Goal: Entertainment & Leisure: Consume media (video, audio)

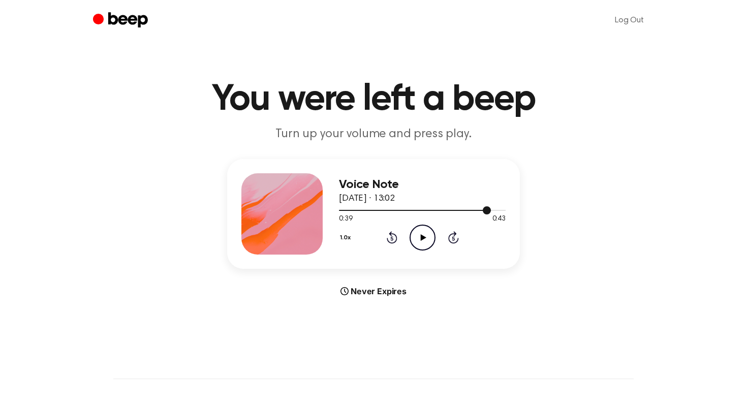
click at [371, 206] on div at bounding box center [422, 210] width 167 height 8
click at [420, 236] on icon at bounding box center [423, 237] width 6 height 7
click at [420, 236] on icon at bounding box center [422, 237] width 5 height 7
click at [418, 229] on icon "Play Audio" at bounding box center [423, 238] width 26 height 26
click at [417, 229] on icon "Pause Audio" at bounding box center [423, 238] width 26 height 26
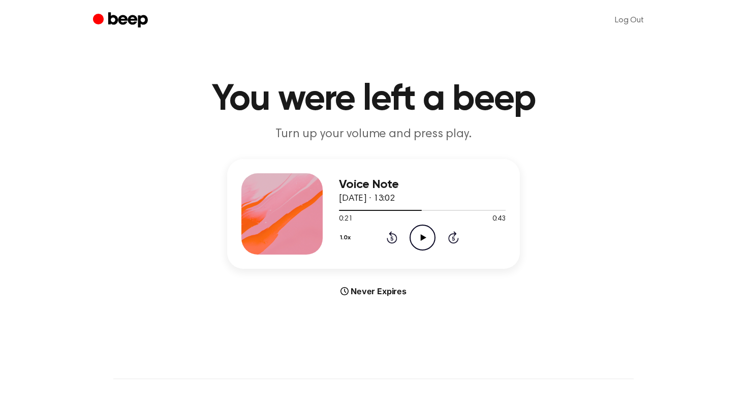
click at [420, 238] on icon at bounding box center [423, 237] width 6 height 7
click at [420, 238] on icon at bounding box center [422, 237] width 5 height 7
click at [419, 237] on icon "Play Audio" at bounding box center [423, 238] width 26 height 26
click at [452, 235] on icon "Skip 5 seconds" at bounding box center [453, 237] width 11 height 13
click at [425, 232] on icon "Pause Audio" at bounding box center [423, 238] width 26 height 26
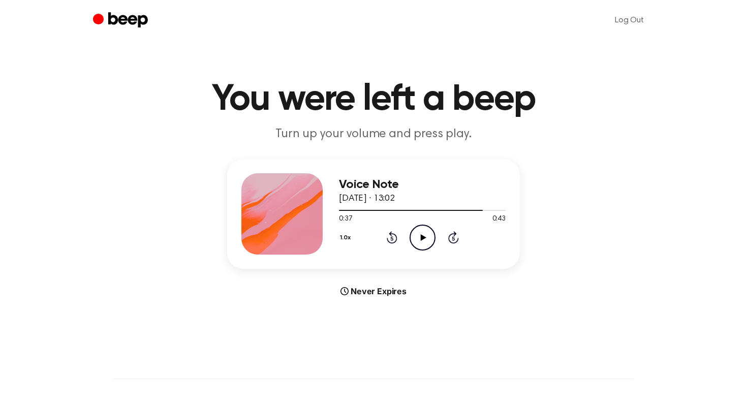
click at [425, 236] on icon "Play Audio" at bounding box center [423, 238] width 26 height 26
click at [424, 236] on icon "Pause Audio" at bounding box center [423, 238] width 26 height 26
click at [391, 237] on icon at bounding box center [391, 239] width 3 height 4
click at [417, 235] on icon "Play Audio" at bounding box center [423, 238] width 26 height 26
click at [417, 235] on icon "Pause Audio" at bounding box center [423, 238] width 26 height 26
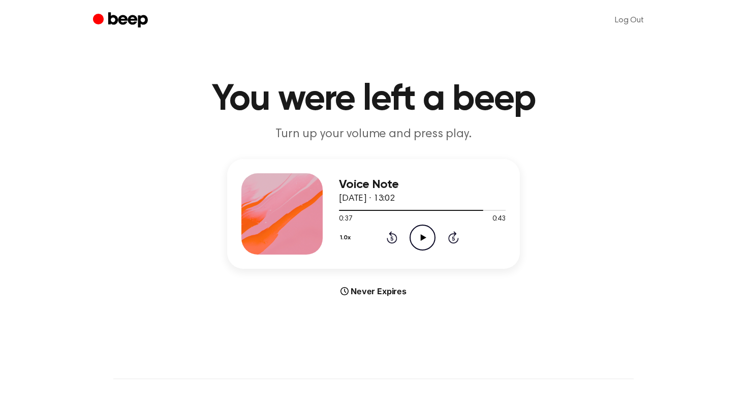
click at [417, 234] on icon "Play Audio" at bounding box center [423, 238] width 26 height 26
click at [382, 234] on div "1.0x Rewind 5 seconds Pause Audio Skip 5 seconds" at bounding box center [422, 238] width 167 height 26
click at [387, 235] on icon "Rewind 5 seconds" at bounding box center [391, 237] width 11 height 13
click at [412, 239] on icon "Pause Audio" at bounding box center [423, 238] width 26 height 26
click at [366, 206] on div at bounding box center [422, 210] width 167 height 8
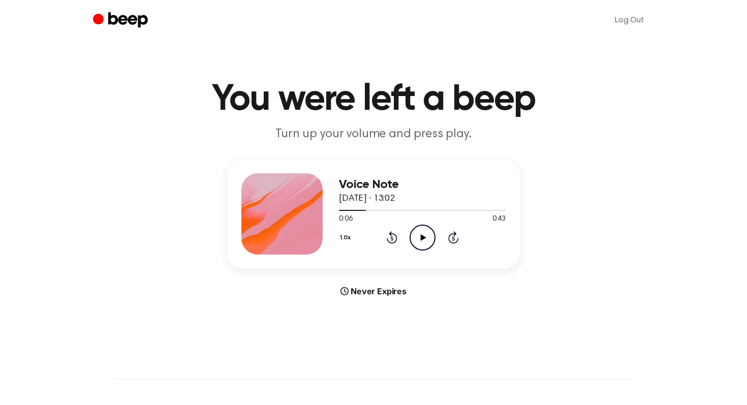
click at [410, 230] on icon "Play Audio" at bounding box center [423, 238] width 26 height 26
click at [424, 233] on icon "Pause Audio" at bounding box center [423, 238] width 26 height 26
click at [420, 228] on icon "Play Audio" at bounding box center [423, 238] width 26 height 26
click at [446, 232] on div "1.0x Rewind 5 seconds Pause Audio Skip 5 seconds" at bounding box center [422, 238] width 167 height 26
click at [454, 233] on icon at bounding box center [453, 237] width 11 height 12
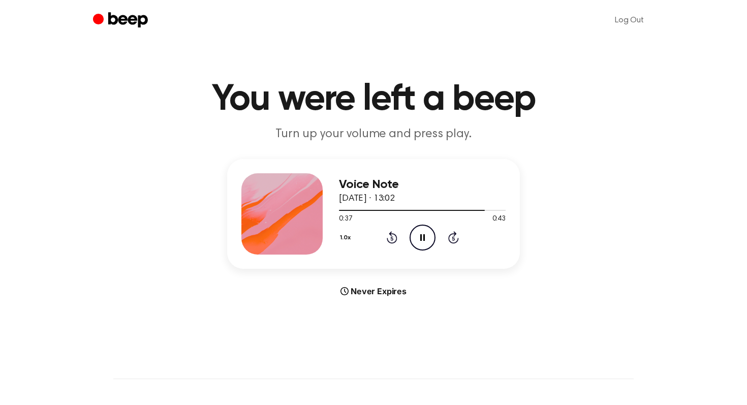
click at [454, 231] on icon at bounding box center [453, 237] width 11 height 12
click at [426, 230] on icon "Pause Audio" at bounding box center [423, 238] width 26 height 26
click at [389, 234] on icon at bounding box center [392, 237] width 11 height 12
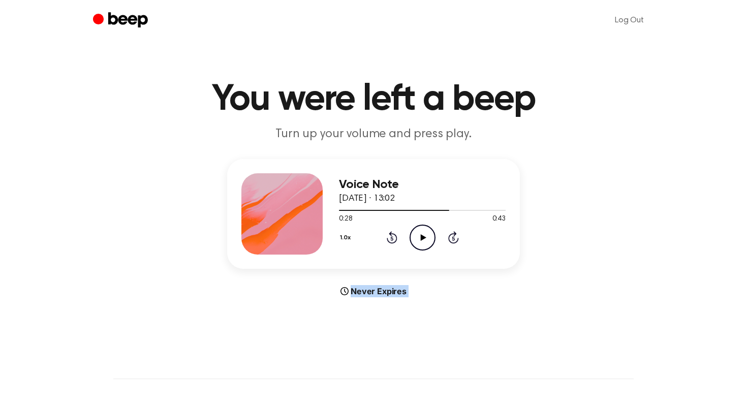
click at [389, 234] on icon at bounding box center [392, 237] width 11 height 12
click at [417, 239] on icon "Play Audio" at bounding box center [423, 238] width 26 height 26
click at [418, 240] on icon "Pause Audio" at bounding box center [423, 238] width 26 height 26
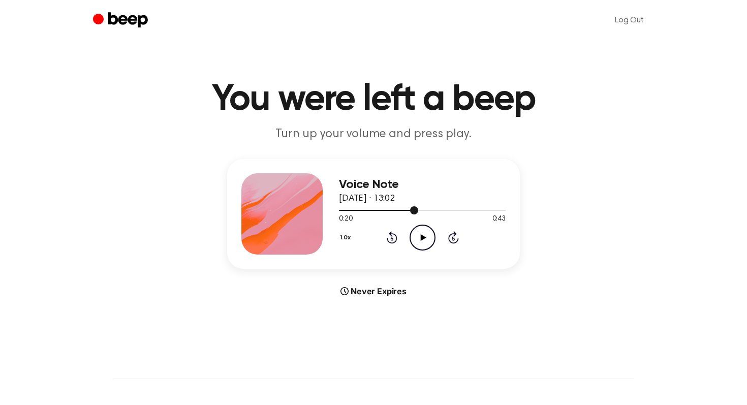
click at [463, 207] on div at bounding box center [422, 210] width 167 height 8
click at [425, 234] on icon "Play Audio" at bounding box center [423, 238] width 26 height 26
click at [425, 234] on icon "Pause Audio" at bounding box center [423, 238] width 26 height 26
click at [375, 209] on div at bounding box center [422, 210] width 167 height 8
click at [407, 228] on div "1.0x Rewind 5 seconds Play Audio Skip 5 seconds" at bounding box center [422, 238] width 167 height 26
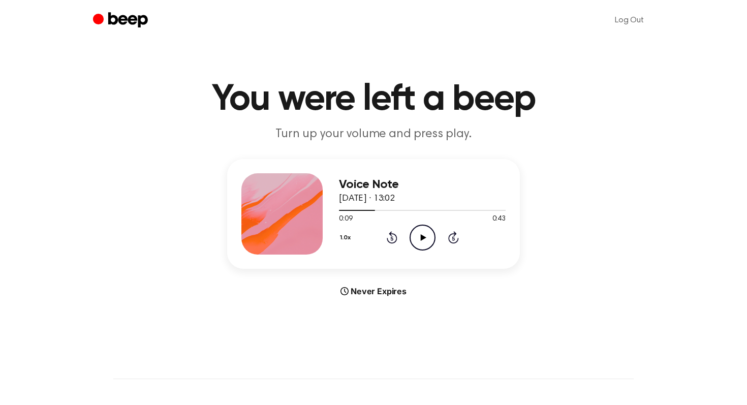
click at [419, 232] on icon "Play Audio" at bounding box center [423, 238] width 26 height 26
click at [419, 232] on icon "Pause Audio" at bounding box center [423, 238] width 26 height 26
click at [457, 210] on div at bounding box center [422, 210] width 167 height 1
click at [429, 237] on icon "Play Audio" at bounding box center [423, 238] width 26 height 26
click at [430, 236] on icon "Pause Audio" at bounding box center [423, 238] width 26 height 26
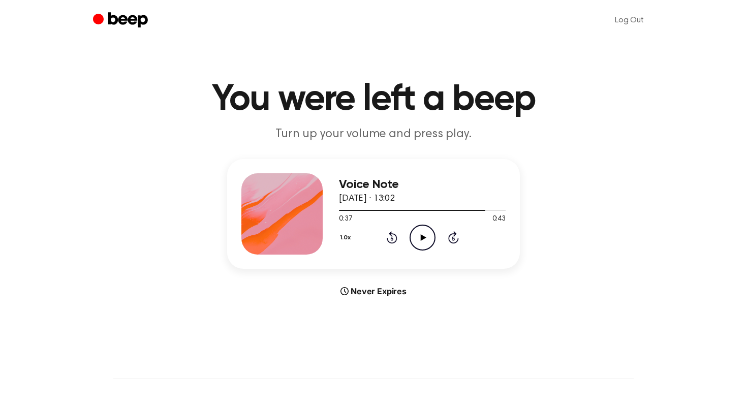
click at [392, 236] on icon "Rewind 5 seconds" at bounding box center [391, 237] width 11 height 13
click at [427, 236] on icon "Play Audio" at bounding box center [423, 238] width 26 height 26
click at [427, 236] on icon "Pause Audio" at bounding box center [423, 238] width 26 height 26
click at [367, 209] on div at bounding box center [422, 210] width 167 height 8
click at [424, 233] on icon "Play Audio" at bounding box center [423, 238] width 26 height 26
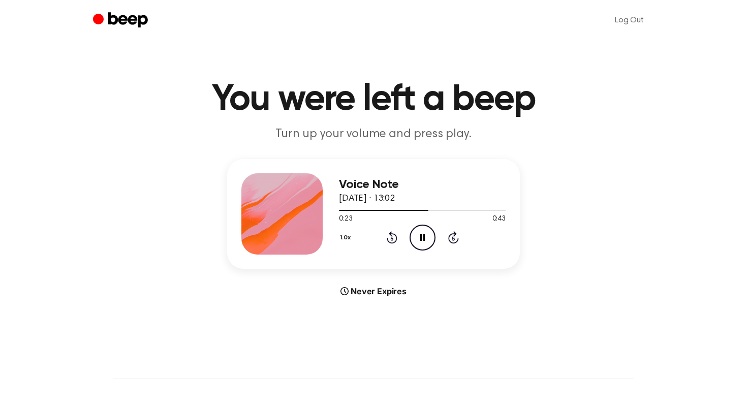
click at [416, 237] on icon "Pause Audio" at bounding box center [423, 238] width 26 height 26
